Goal: Find specific page/section: Find specific page/section

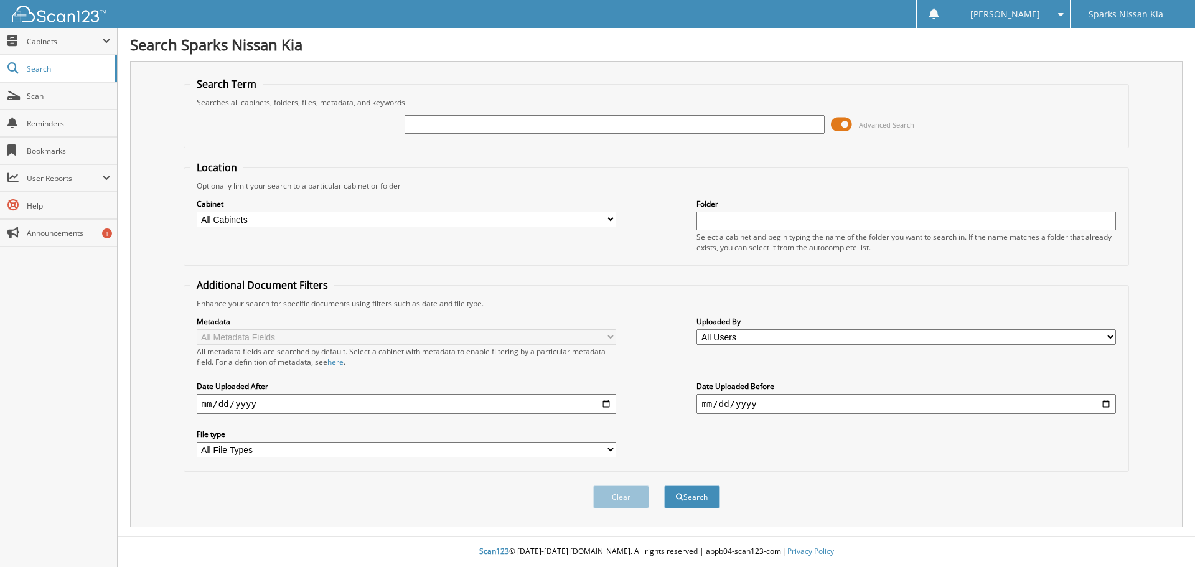
click at [502, 120] on input "text" at bounding box center [614, 124] width 419 height 19
type input "443187"
click at [664, 485] on button "Search" at bounding box center [692, 496] width 56 height 23
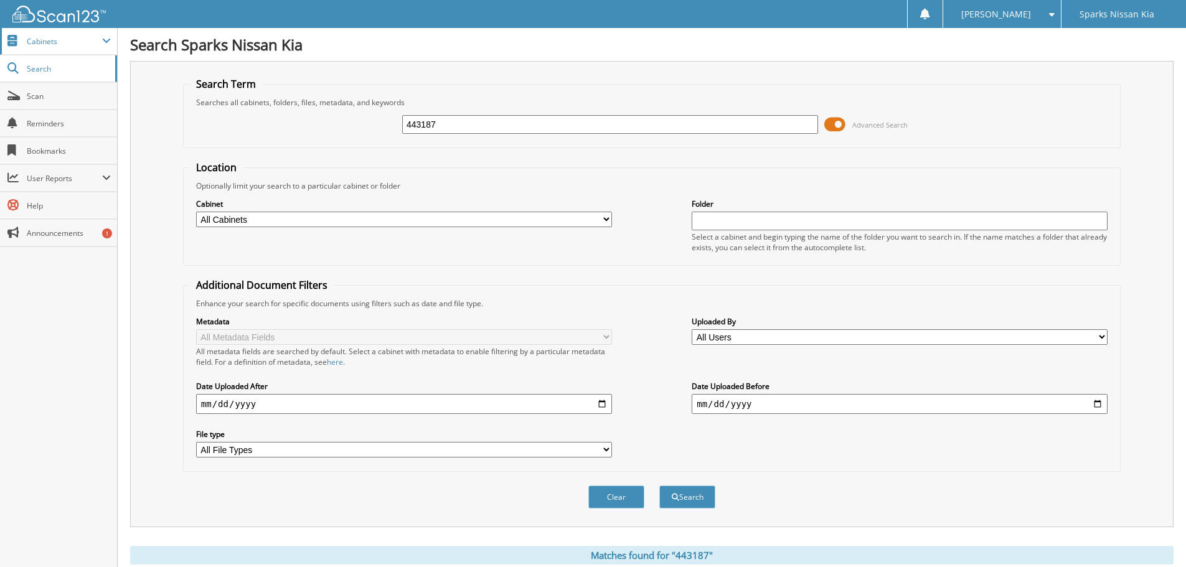
click at [49, 47] on span "Cabinets" at bounding box center [58, 41] width 117 height 27
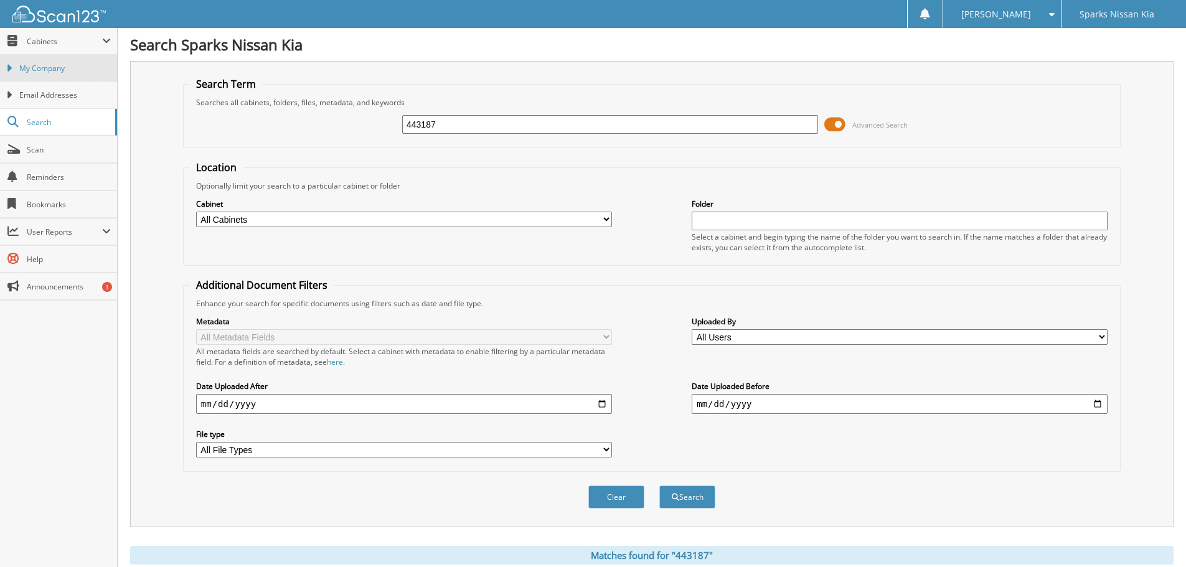
click at [47, 68] on span "My Company" at bounding box center [64, 68] width 91 height 11
